Goal: Task Accomplishment & Management: Use online tool/utility

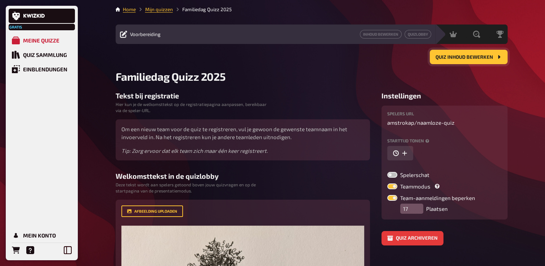
click at [484, 56] on span "Quiz inhoud bewerken" at bounding box center [465, 57] width 58 height 5
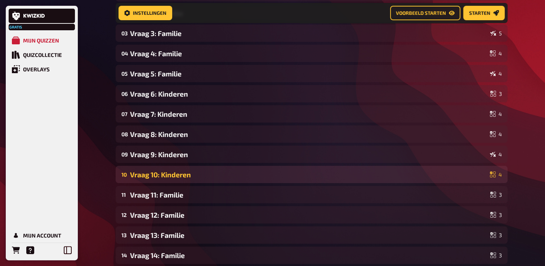
scroll to position [114, 0]
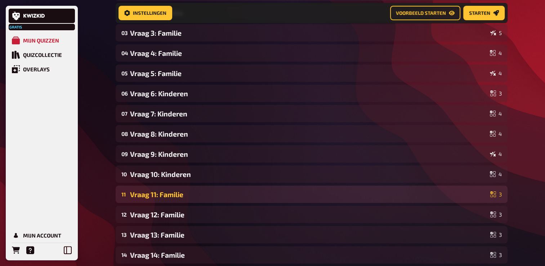
click at [170, 197] on div "Vraag 11: Familie" at bounding box center [308, 194] width 357 height 8
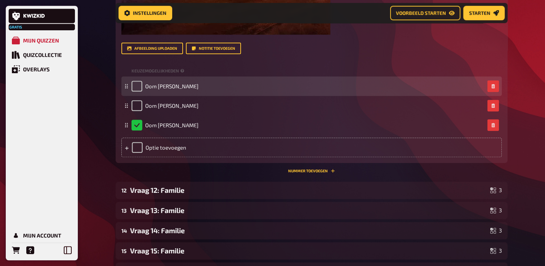
scroll to position [510, 0]
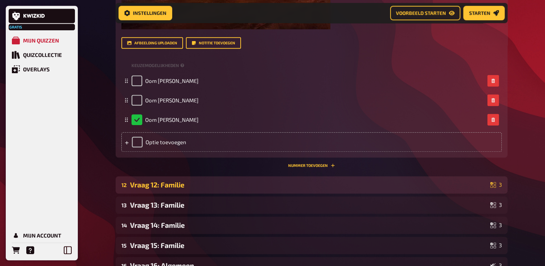
click at [170, 186] on div "Vraag 12: Familie" at bounding box center [308, 185] width 357 height 8
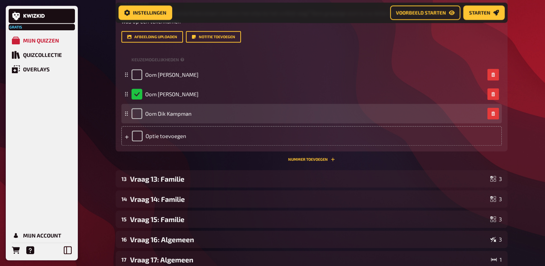
scroll to position [762, 0]
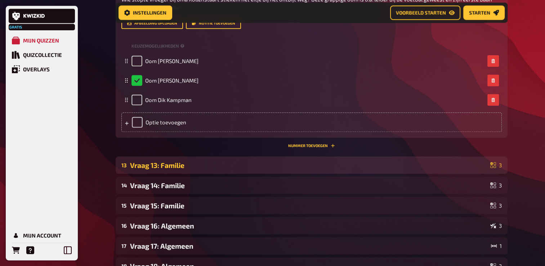
click at [169, 174] on div "13 Vraag 13: Familie 3" at bounding box center [312, 164] width 392 height 17
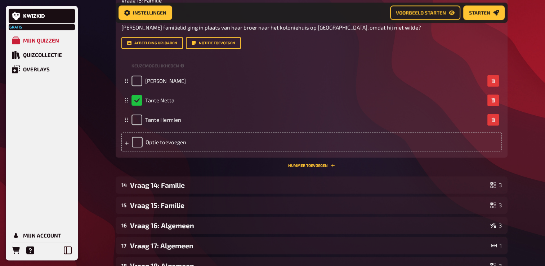
scroll to position [978, 0]
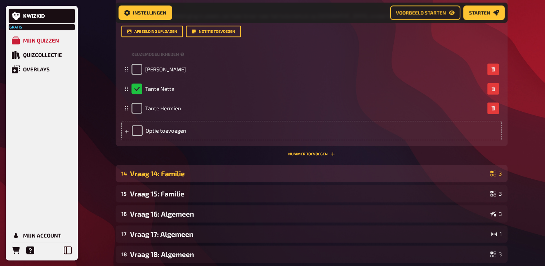
click at [168, 178] on div "Vraag 14: Familie" at bounding box center [308, 173] width 357 height 8
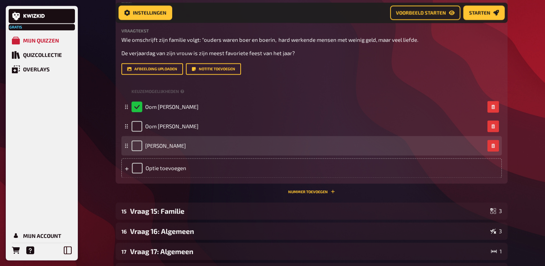
scroll to position [1267, 0]
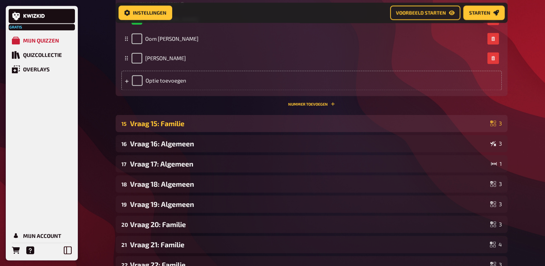
click at [170, 132] on div "15 Vraag 15: Familie 3" at bounding box center [312, 123] width 392 height 17
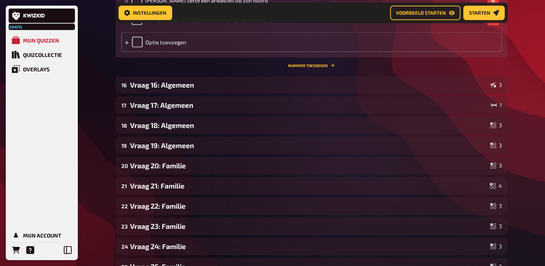
scroll to position [1555, 0]
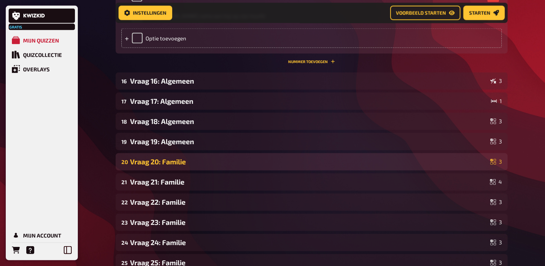
click at [171, 164] on div "20 Vraag 20: Familie 3" at bounding box center [312, 161] width 392 height 17
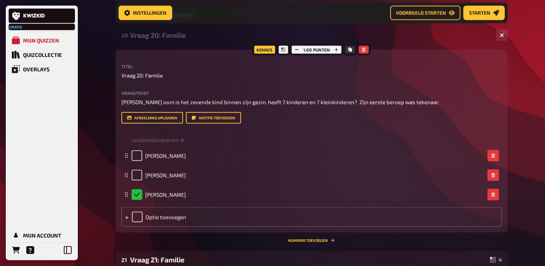
scroll to position [1735, 0]
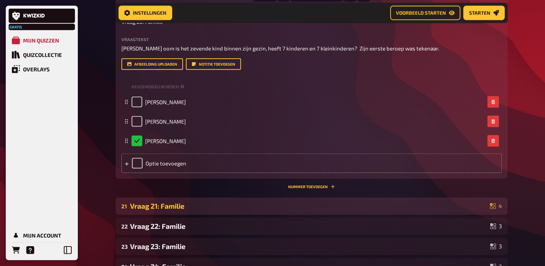
click at [150, 210] on div "Vraag 21: Familie" at bounding box center [308, 206] width 357 height 8
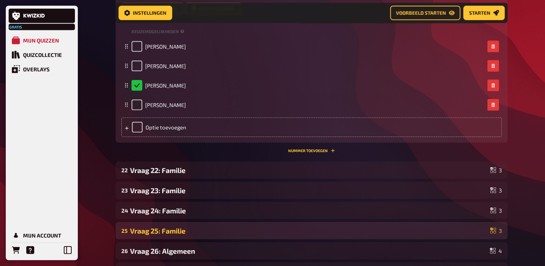
scroll to position [2059, 0]
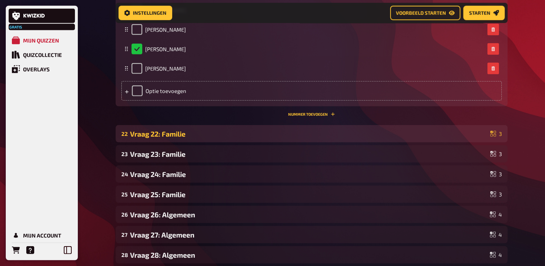
click at [162, 138] on div "Vraag 22: Familie" at bounding box center [308, 134] width 357 height 8
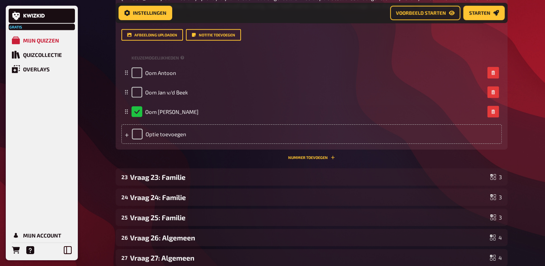
scroll to position [2276, 0]
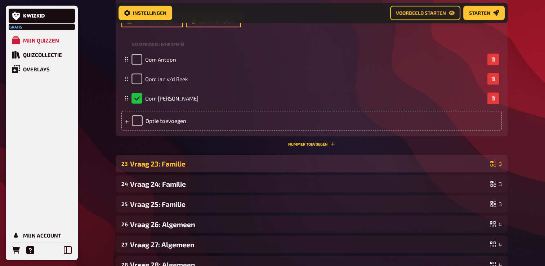
click at [160, 167] on div "23 Vraag 23: Familie 3" at bounding box center [312, 163] width 392 height 17
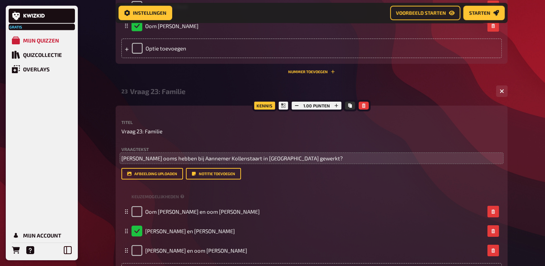
scroll to position [2492, 0]
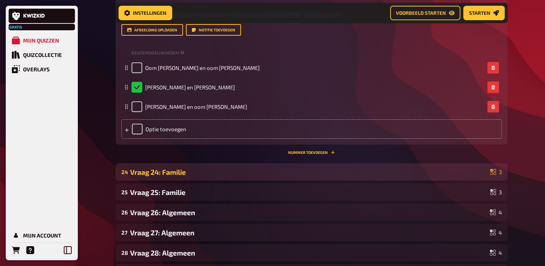
click at [165, 176] on div "Vraag 24: Familie" at bounding box center [308, 172] width 357 height 8
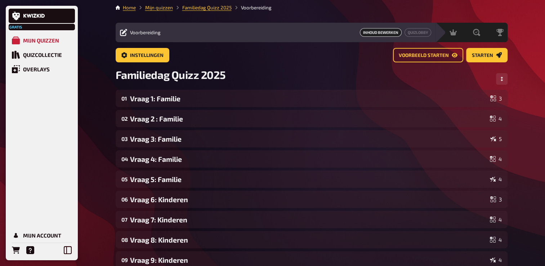
scroll to position [0, 0]
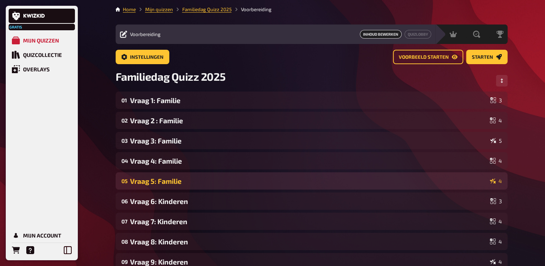
click at [169, 177] on div "Vraag 5: Familie" at bounding box center [308, 181] width 357 height 8
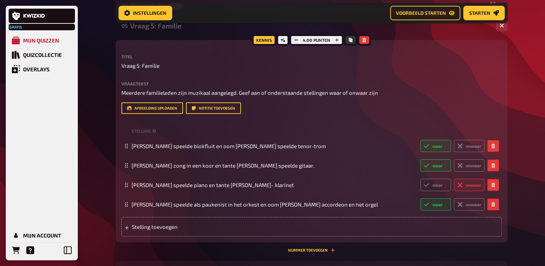
scroll to position [185, 0]
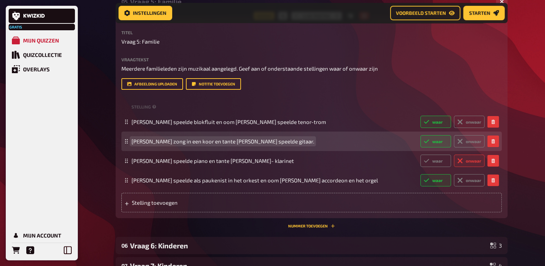
click at [314, 144] on span "[PERSON_NAME] zong in een koor en tante [PERSON_NAME] speelde gitaar." at bounding box center [223, 141] width 183 height 6
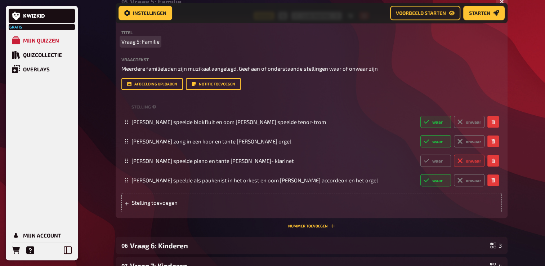
click at [507, 46] on div "Kennis 4.00 punten Titel Vraag 5: Familie Vraagtekst Meerdere familieleden zijn…" at bounding box center [312, 117] width 392 height 202
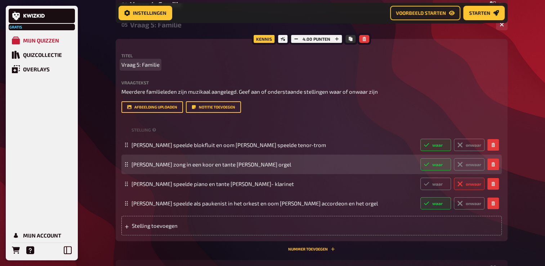
scroll to position [77, 0]
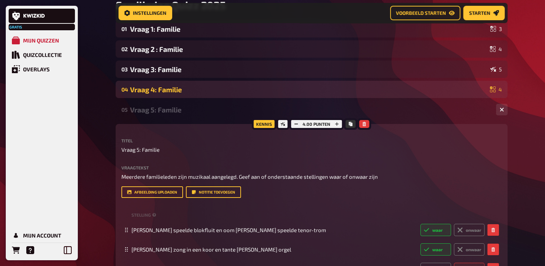
click at [187, 96] on div "04 Vraag 4: Familie 4" at bounding box center [312, 89] width 392 height 17
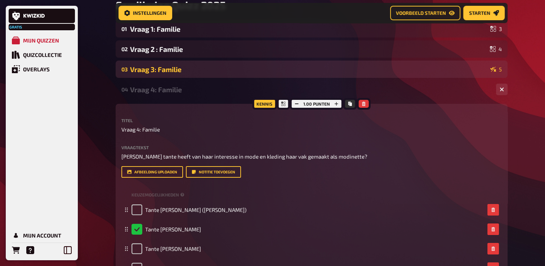
click at [179, 72] on div "Vraag 3: Familie" at bounding box center [308, 69] width 357 height 8
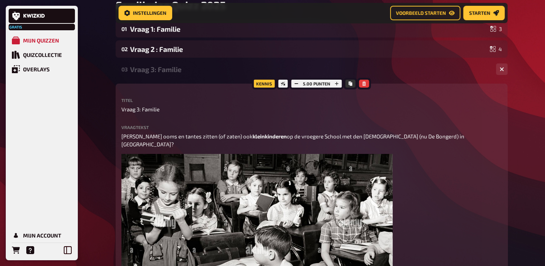
click at [179, 74] on div "03 Vraag 3: Familie 5" at bounding box center [312, 69] width 392 height 17
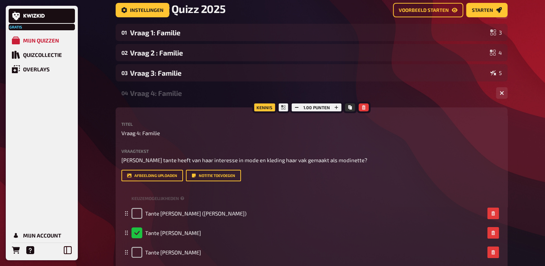
scroll to position [41, 0]
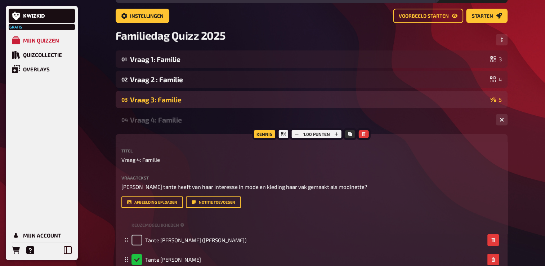
click at [180, 99] on div "Vraag 3: Familie" at bounding box center [308, 99] width 357 height 8
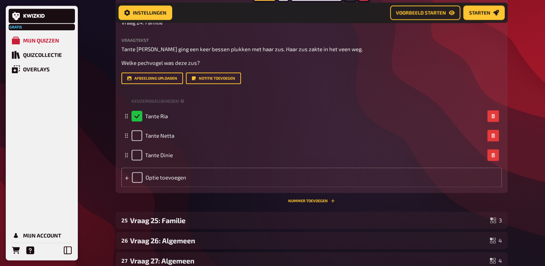
scroll to position [3615, 0]
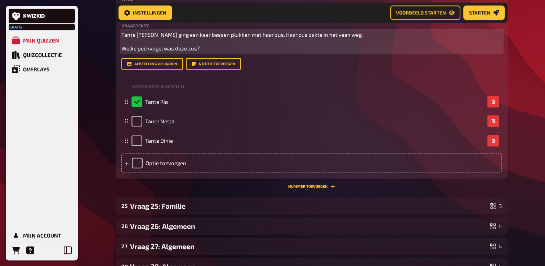
click at [208, 53] on p "Welke pechvogel was deze zus?" at bounding box center [311, 48] width 381 height 8
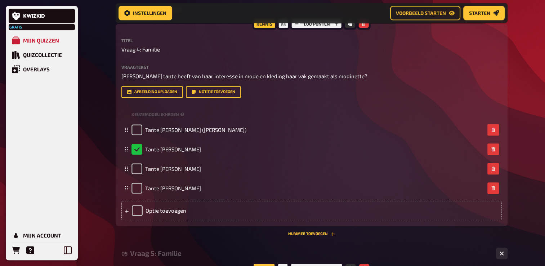
scroll to position [624, 0]
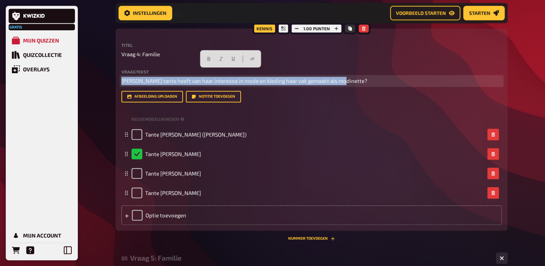
drag, startPoint x: 342, startPoint y: 72, endPoint x: 120, endPoint y: 66, distance: 222.8
click at [119, 65] on div "Kennis 1.00 punten Titel Vraag 4: Familie Vraagtekst [PERSON_NAME] tante heeft …" at bounding box center [312, 129] width 392 height 202
copy span "[PERSON_NAME] tante heeft van haar interesse in mode en kleding haar vak gemaak…"
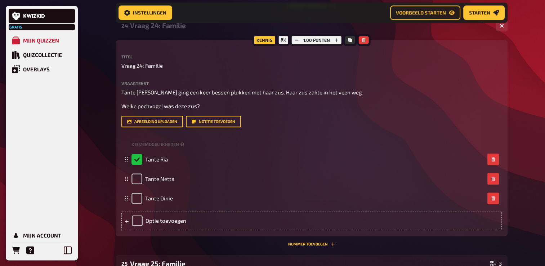
scroll to position [3579, 0]
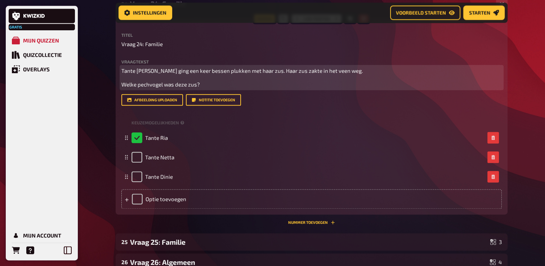
click at [201, 89] on p "Welke pechvogel was deze zus?" at bounding box center [311, 84] width 381 height 8
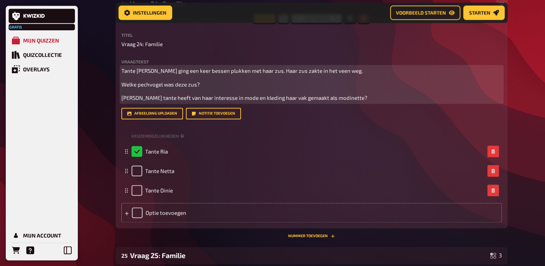
click at [152, 101] on span "[PERSON_NAME] tante heeft van haar interesse in mode en kleding haar vak gemaak…" at bounding box center [244, 97] width 246 height 6
click at [326, 102] on p "Zij heeft van haar interesse in mode en kleding haar vak gemaakt als modinette?" at bounding box center [311, 98] width 381 height 8
click at [122, 101] on span "Zij heeft van haar interesse in mode en kleding haar vak gemaakt als modinette" at bounding box center [218, 97] width 194 height 6
click at [125, 102] on p "Tip: Zij heeft van haar interesse in mode en kleding haar vak gemaakt als modin…" at bounding box center [311, 98] width 381 height 8
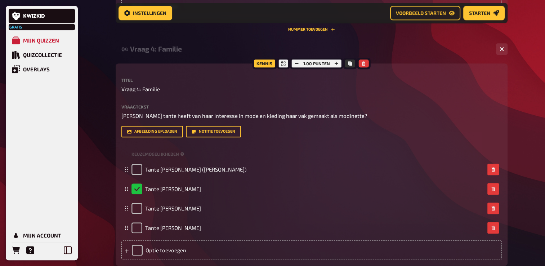
scroll to position [588, 0]
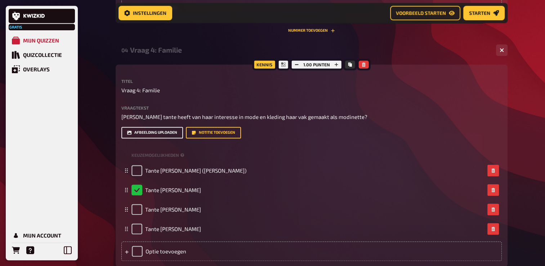
click at [169, 127] on button "Afbeelding uploaden" at bounding box center [152, 133] width 62 height 12
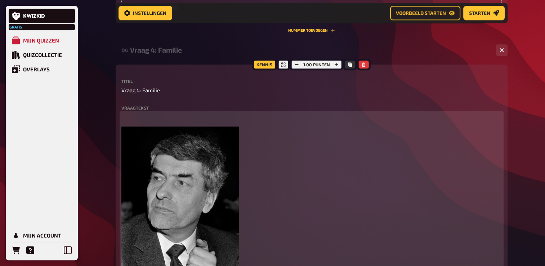
click at [156, 113] on p "﻿" at bounding box center [311, 117] width 381 height 8
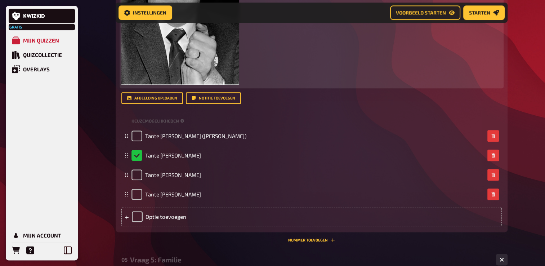
scroll to position [804, 0]
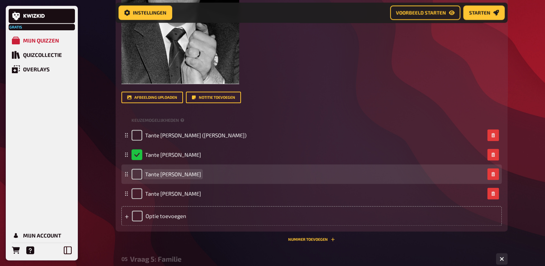
click at [194, 171] on span "Tante [PERSON_NAME]" at bounding box center [173, 174] width 56 height 6
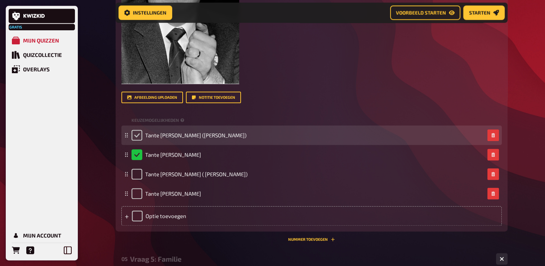
click at [137, 130] on input "checkbox" at bounding box center [137, 135] width 11 height 11
checkbox input "true"
checkbox input "false"
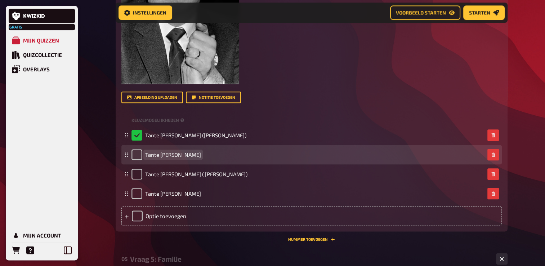
click at [184, 151] on span "Tante [PERSON_NAME]" at bounding box center [173, 154] width 56 height 6
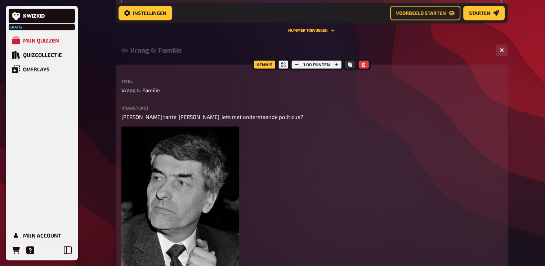
scroll to position [588, 0]
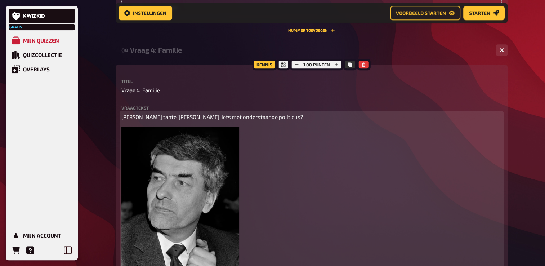
click at [257, 113] on p "[PERSON_NAME] tante '[PERSON_NAME]' iets met onderstaande politicus?" at bounding box center [311, 117] width 381 height 8
drag, startPoint x: 264, startPoint y: 110, endPoint x: 266, endPoint y: 115, distance: 5.3
click at [265, 114] on span "[PERSON_NAME] tante '[PERSON_NAME]' iets met onderstaande politicus? Tuut... tu…" at bounding box center [257, 117] width 273 height 6
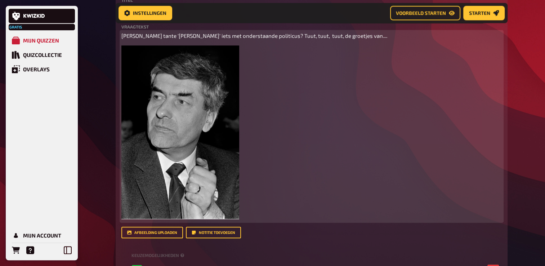
scroll to position [660, 0]
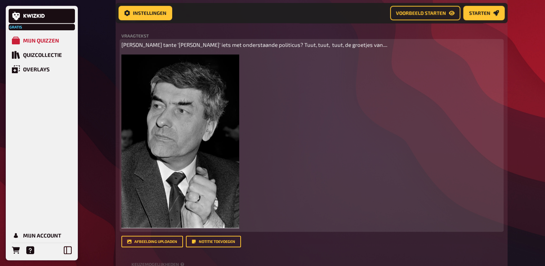
click at [216, 115] on img at bounding box center [180, 141] width 118 height 174
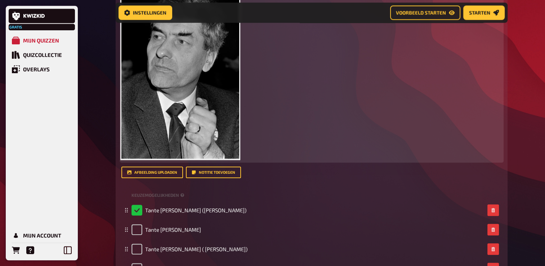
scroll to position [732, 0]
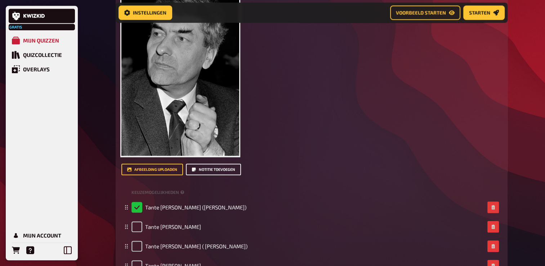
click at [218, 164] on button "Notitie toevoegen" at bounding box center [213, 170] width 55 height 12
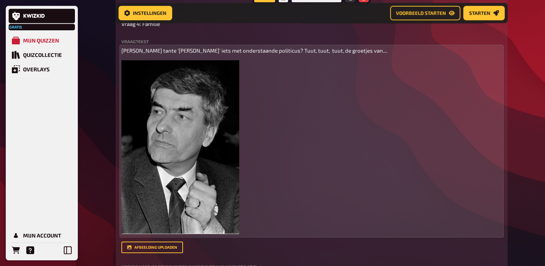
scroll to position [624, 0]
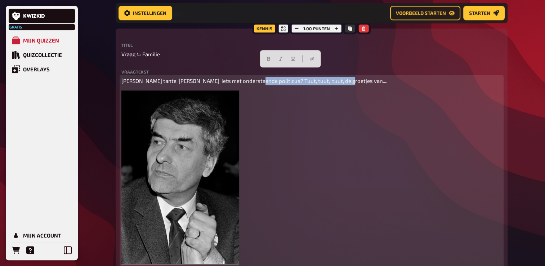
drag, startPoint x: 250, startPoint y: 73, endPoint x: 336, endPoint y: 75, distance: 85.4
click at [336, 77] on p "[PERSON_NAME] tante '[PERSON_NAME]' iets met onderstaande politicus? Tuut, tuut…" at bounding box center [311, 81] width 381 height 8
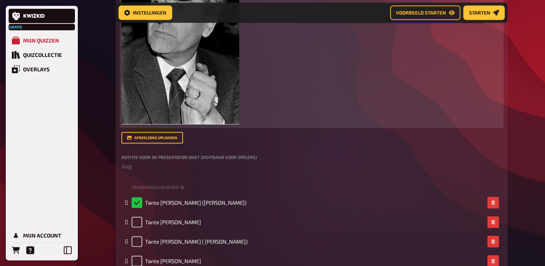
scroll to position [804, 0]
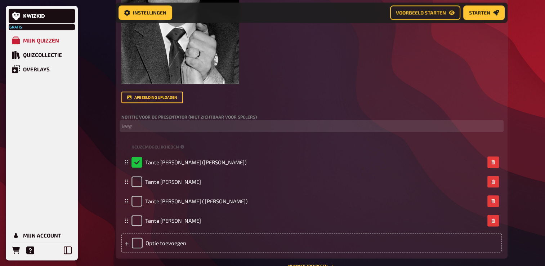
click at [148, 122] on p "﻿ leeg" at bounding box center [311, 126] width 381 height 8
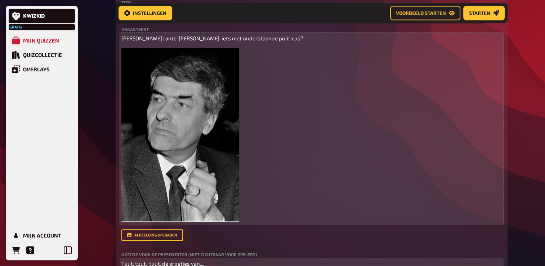
scroll to position [660, 0]
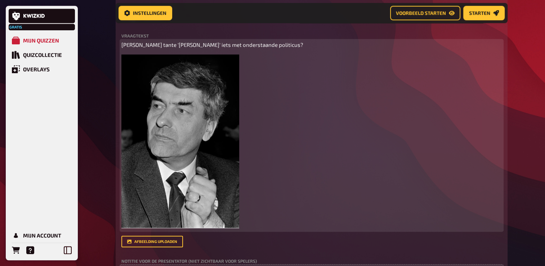
click at [167, 41] on span "[PERSON_NAME] tante '[PERSON_NAME]' iets met onderstaande politicus?" at bounding box center [212, 44] width 182 height 6
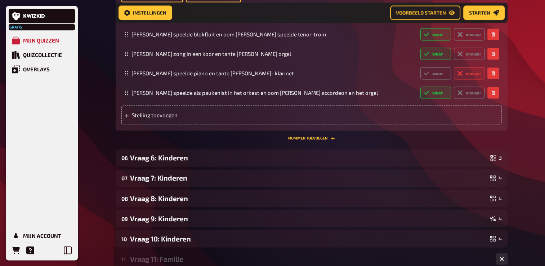
scroll to position [1201, 0]
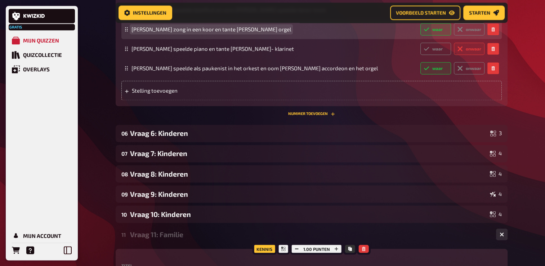
click at [190, 32] on span "[PERSON_NAME] zong in een koor en tante [PERSON_NAME] orgel" at bounding box center [212, 29] width 160 height 6
click at [191, 32] on span "[PERSON_NAME] zong in een koor en tante [PERSON_NAME] orgel" at bounding box center [212, 29] width 160 height 6
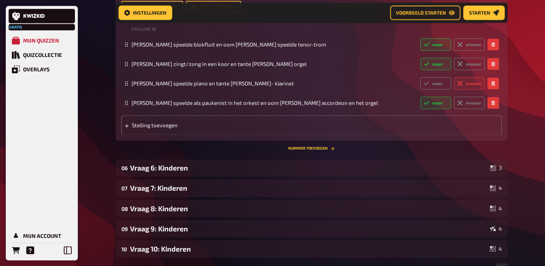
scroll to position [1165, 0]
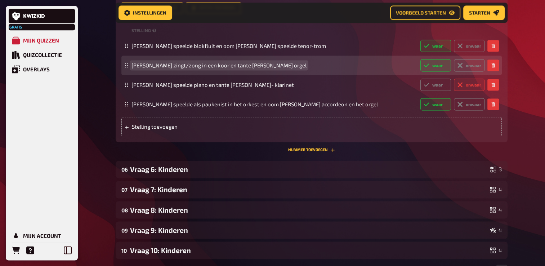
drag, startPoint x: 281, startPoint y: 73, endPoint x: 285, endPoint y: 76, distance: 5.4
click at [282, 68] on span "[PERSON_NAME] zingt/zong in een koor en tante [PERSON_NAME] orgel" at bounding box center [219, 65] width 175 height 6
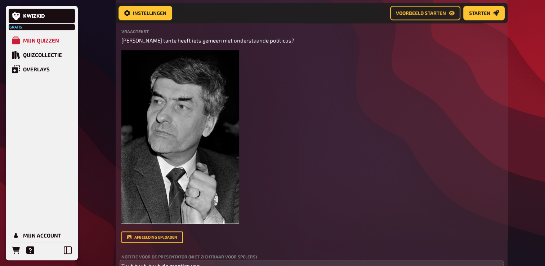
scroll to position [624, 0]
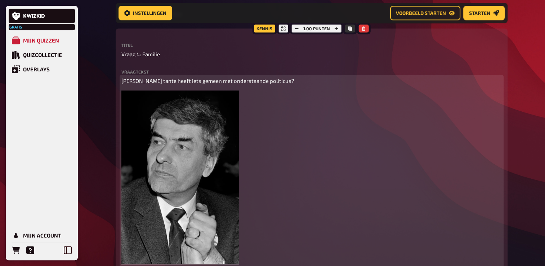
click at [165, 77] on span "[PERSON_NAME] tante heeft iets gemeen met onderstaande politicus?" at bounding box center [207, 80] width 173 height 6
click at [166, 77] on span "[PERSON_NAME] tante heeft iets gemeen met onderstaande politicus?" at bounding box center [207, 80] width 173 height 6
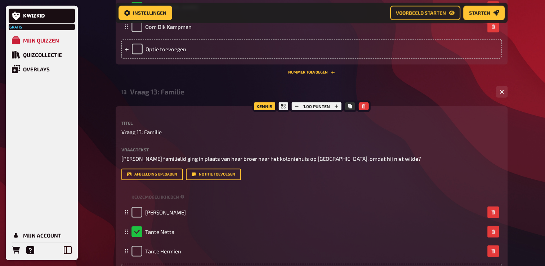
scroll to position [1988, 0]
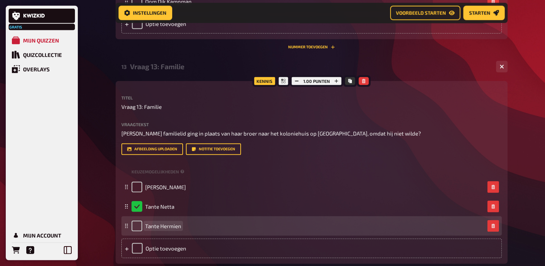
click at [180, 229] on span "Tante Hermien" at bounding box center [163, 226] width 36 height 6
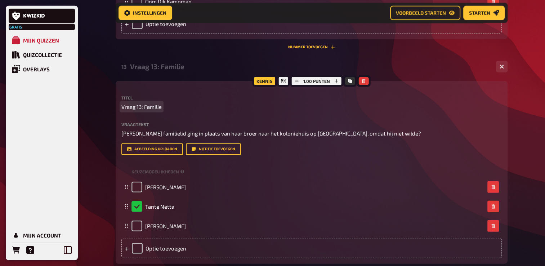
click at [516, 120] on div "Gratis Mijn quizzen Quizcollectie Overlays Mijn Account Home Mijn quizzen Famil…" at bounding box center [272, 188] width 545 height 4353
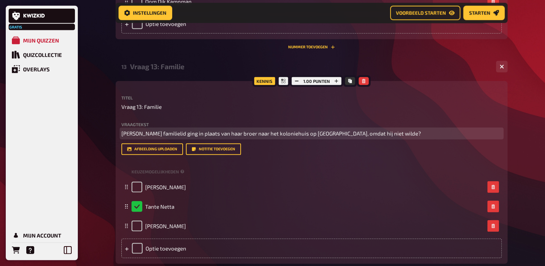
click at [330, 137] on span "[PERSON_NAME] familielid ging in plaats van haar broer naar het koloniehuis op …" at bounding box center [271, 133] width 300 height 6
click at [254, 137] on span "[PERSON_NAME] familielid ging in plaats van haar broer naar het koloniehuis op …" at bounding box center [271, 133] width 300 height 6
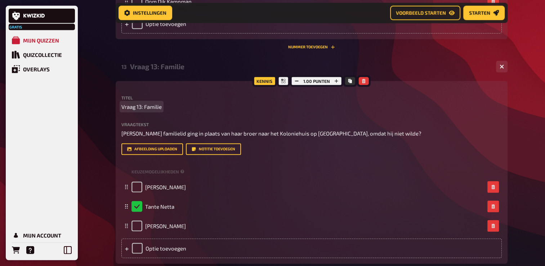
click at [511, 124] on div "Home Mijn quizzen Familiedag Quizz 2025 Voorbereiding Voorbereiding Inhoud bewe…" at bounding box center [312, 188] width 404 height 4353
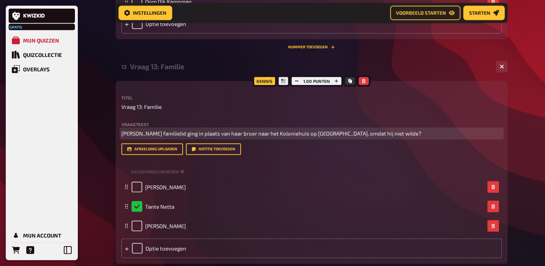
click at [230, 137] on span "[PERSON_NAME] familielid ging in plaats van haar broer naar het Koloniehuis op …" at bounding box center [271, 133] width 300 height 6
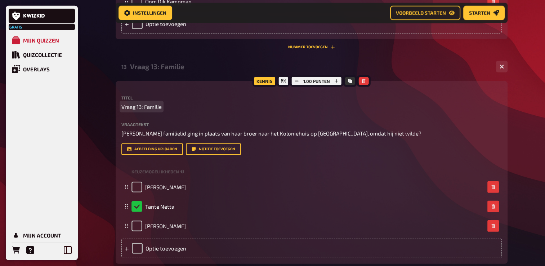
click at [526, 117] on div "Gratis Mijn quizzen Quizcollectie Overlays Mijn Account Home Mijn quizzen Famil…" at bounding box center [272, 188] width 545 height 4353
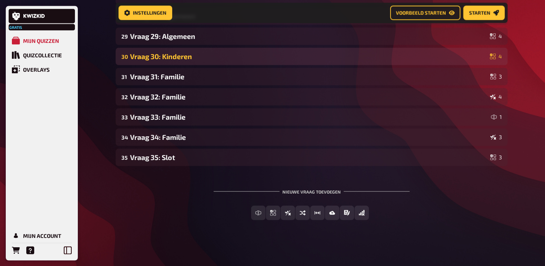
scroll to position [4112, 0]
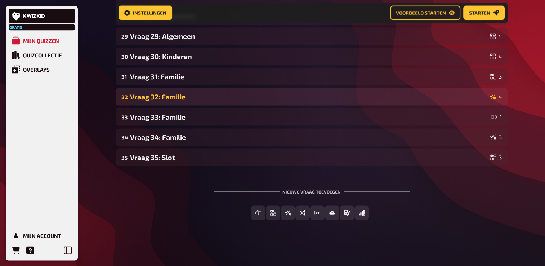
click at [189, 90] on div "32 Vraag 32: Familie 4" at bounding box center [312, 96] width 392 height 17
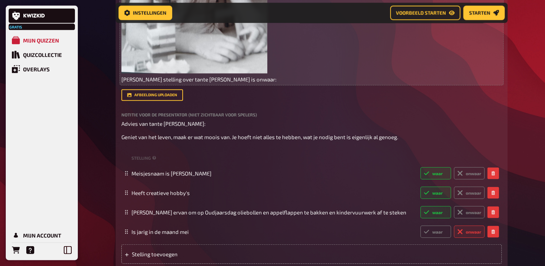
scroll to position [4400, 0]
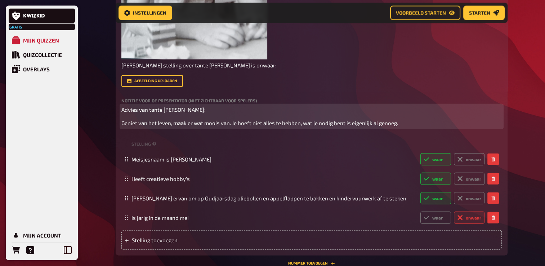
click at [329, 127] on div "Advies van tante [PERSON_NAME]: Geniet van het leven, maak er wat moois van. Je…" at bounding box center [311, 117] width 381 height 22
click at [403, 127] on p "Geniet van het leven, maak er wat moois van. Je hoeft niet alles te hebben, wat…" at bounding box center [311, 123] width 381 height 8
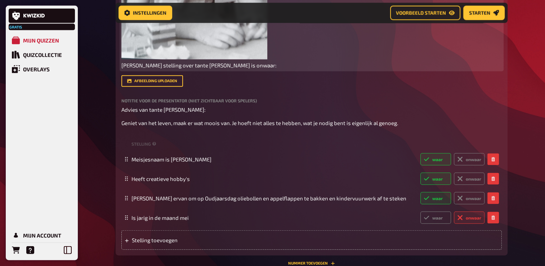
click at [441, 70] on p "[PERSON_NAME] stelling over tante [PERSON_NAME] is onwaar:" at bounding box center [311, 65] width 381 height 8
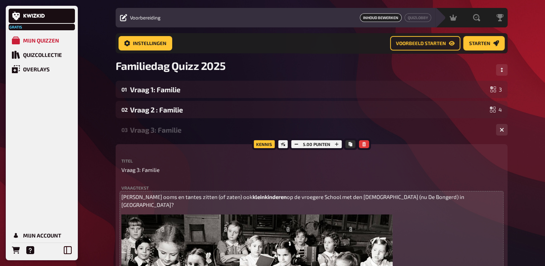
scroll to position [0, 0]
